Goal: Information Seeking & Learning: Learn about a topic

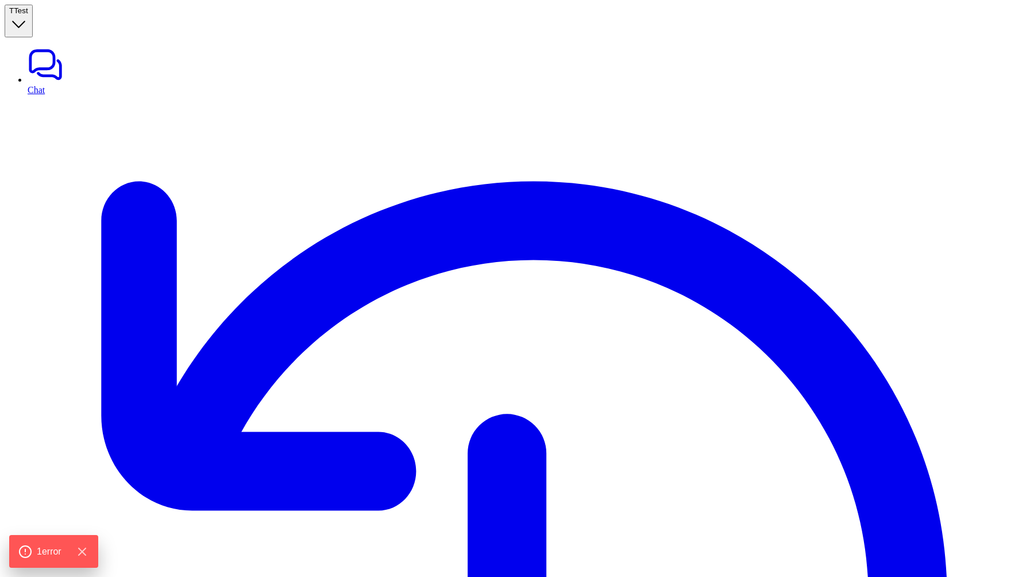
type textarea "**********"
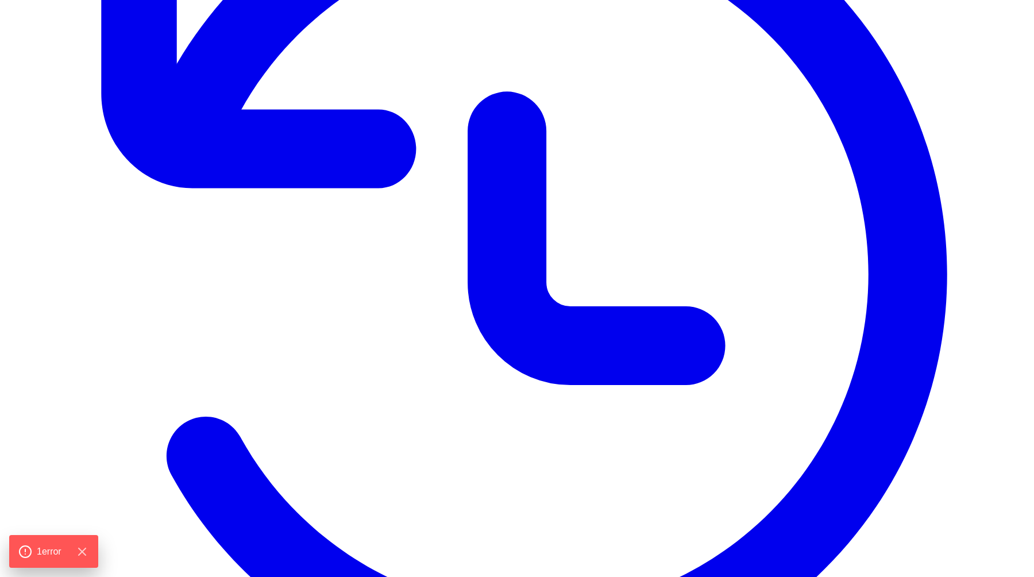
scroll to position [448, 0]
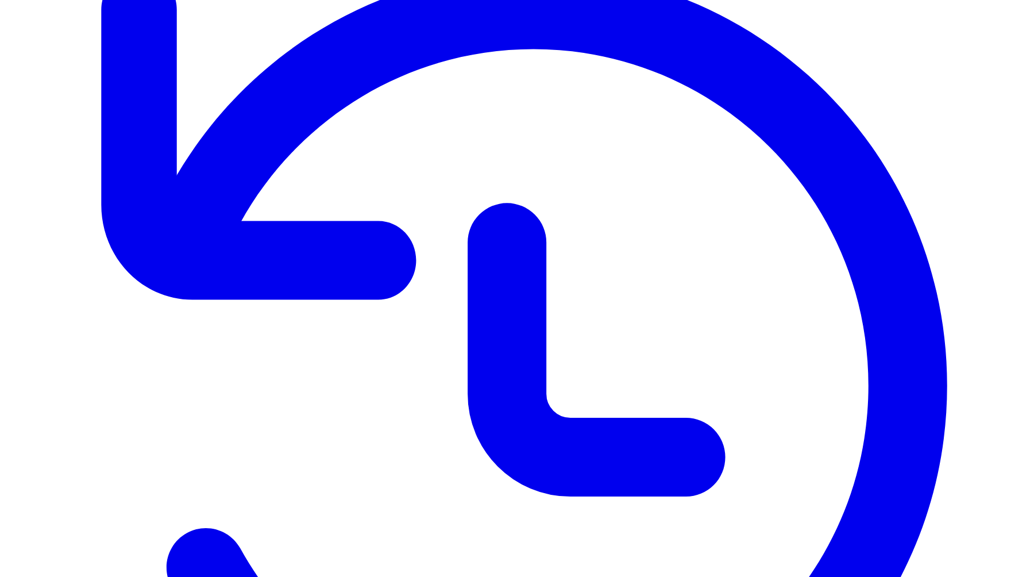
scroll to position [450, 0]
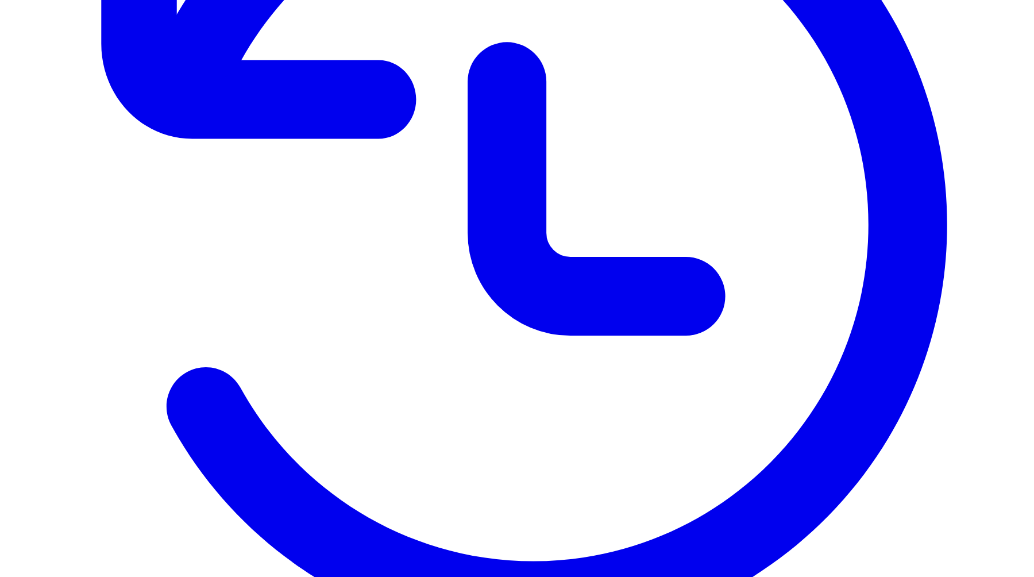
scroll to position [374, 0]
